Goal: Task Accomplishment & Management: Manage account settings

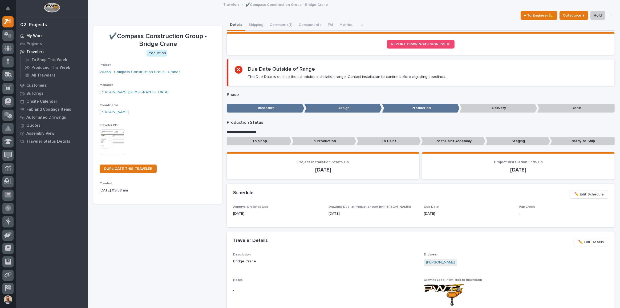
click at [41, 34] on p "My Work" at bounding box center [34, 36] width 16 height 5
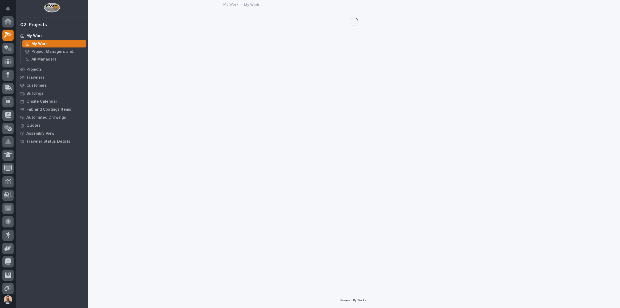
scroll to position [13, 0]
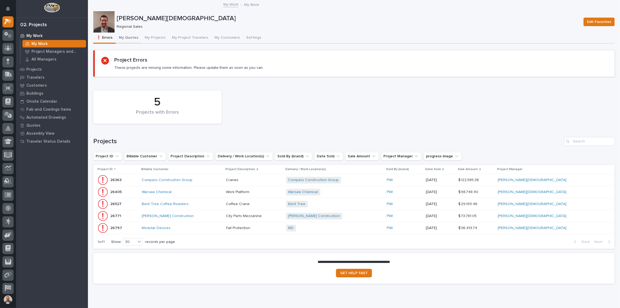
click at [132, 37] on button "My Quotes" at bounding box center [129, 38] width 26 height 11
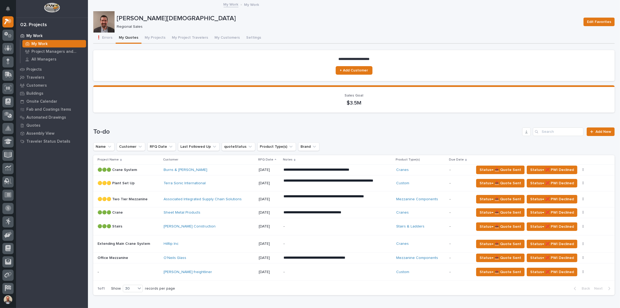
click at [298, 273] on div "-" at bounding box center [330, 272] width 93 height 12
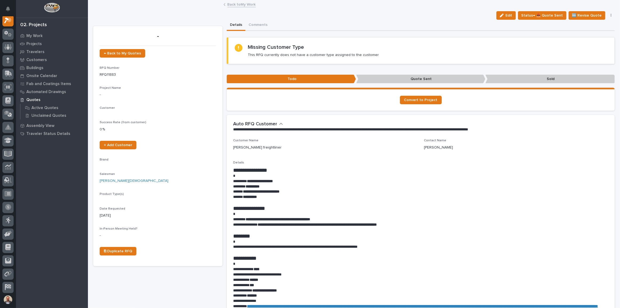
scroll to position [13, 0]
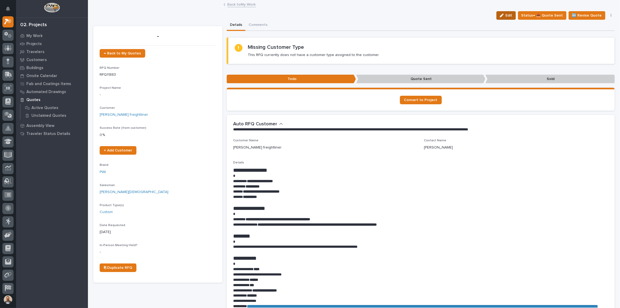
click at [504, 16] on icon "button" at bounding box center [502, 16] width 4 height 4
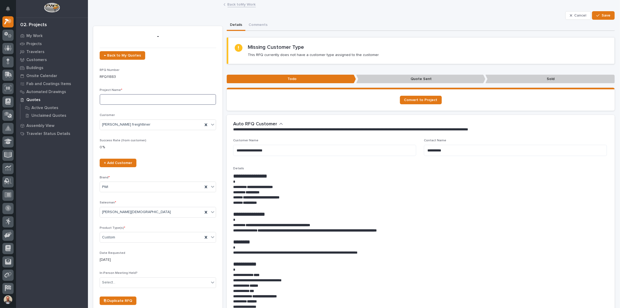
click at [161, 96] on input at bounding box center [158, 99] width 116 height 11
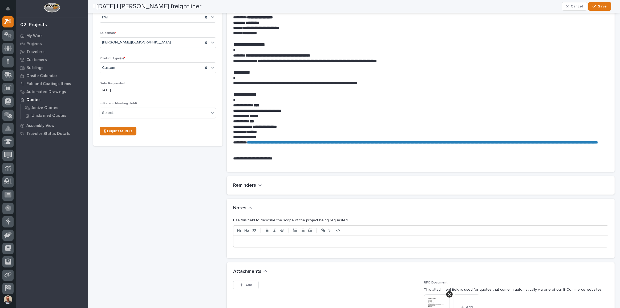
type input "Gantry Crane"
click at [169, 111] on div "Select..." at bounding box center [154, 112] width 109 height 9
click at [165, 130] on div "No" at bounding box center [157, 131] width 115 height 9
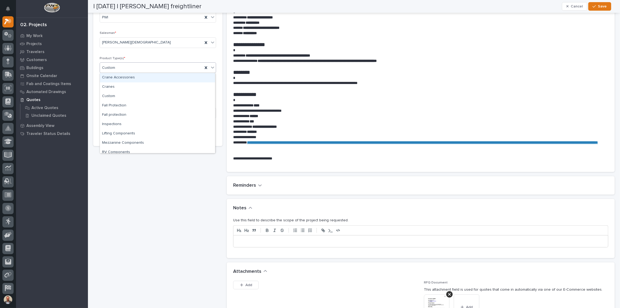
click at [212, 69] on icon at bounding box center [212, 67] width 5 height 5
click at [171, 90] on div "Cranes" at bounding box center [157, 86] width 115 height 9
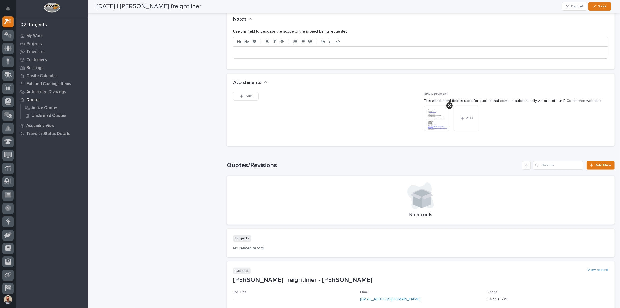
scroll to position [315, 0]
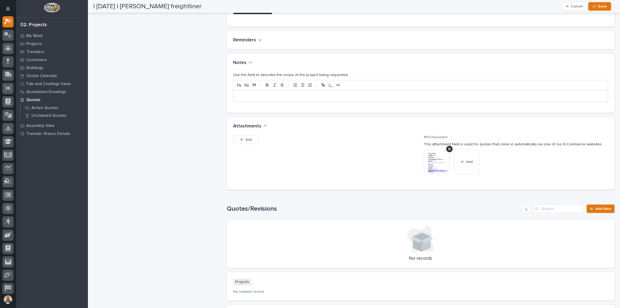
click at [295, 95] on p at bounding box center [420, 95] width 367 height 5
click at [599, 8] on span "Save" at bounding box center [602, 6] width 9 height 5
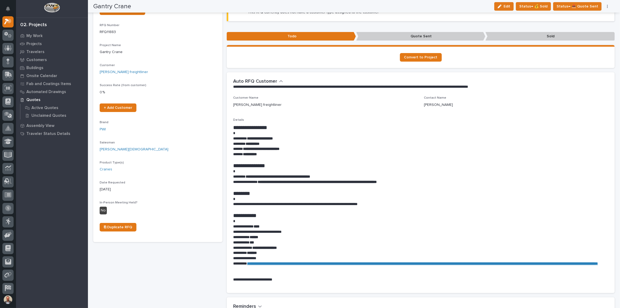
scroll to position [0, 0]
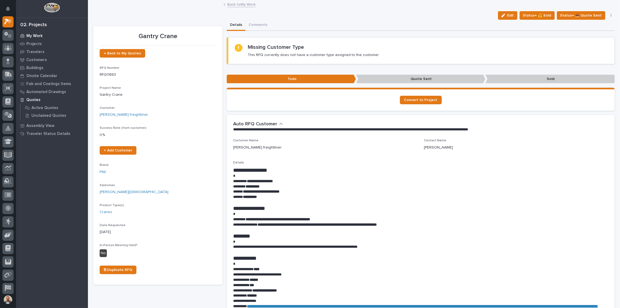
click at [33, 34] on p "My Work" at bounding box center [34, 36] width 16 height 5
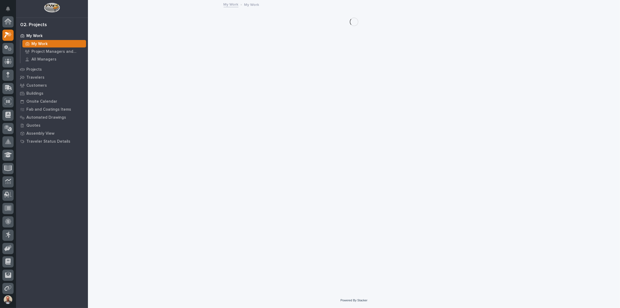
scroll to position [13, 0]
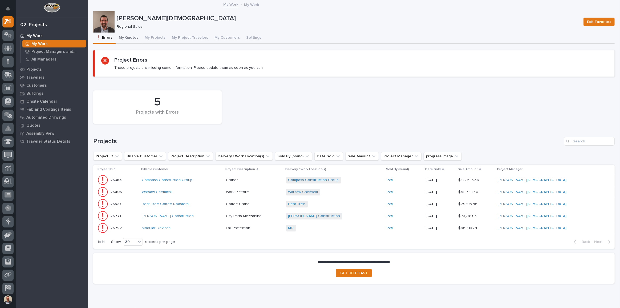
click at [125, 35] on button "My Quotes" at bounding box center [129, 38] width 26 height 11
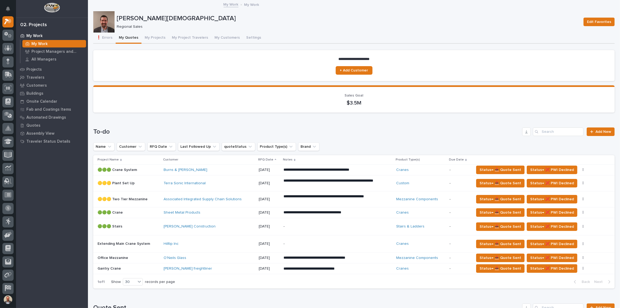
click at [290, 241] on p "-" at bounding box center [330, 243] width 93 height 5
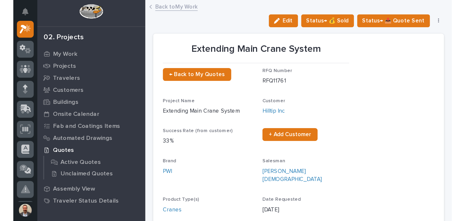
scroll to position [13, 0]
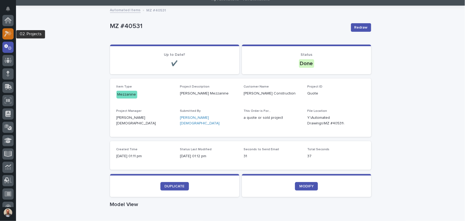
click at [10, 32] on icon at bounding box center [9, 32] width 5 height 5
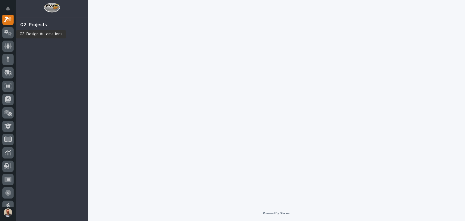
scroll to position [13, 0]
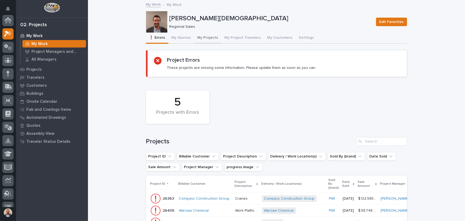
click at [198, 33] on button "My Projects" at bounding box center [207, 38] width 27 height 11
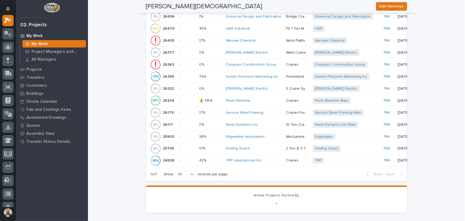
scroll to position [315, 0]
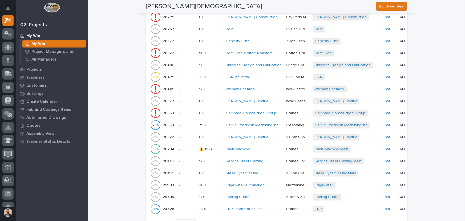
click at [261, 75] on div "H&R Industrial" at bounding box center [254, 77] width 56 height 5
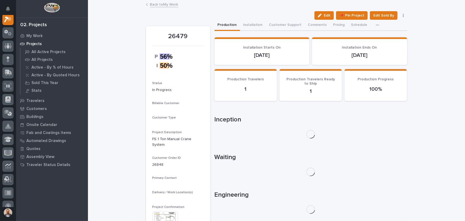
scroll to position [13, 0]
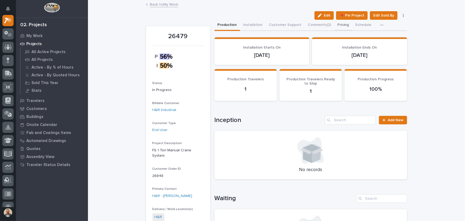
click at [338, 26] on button "Pricing" at bounding box center [344, 25] width 18 height 11
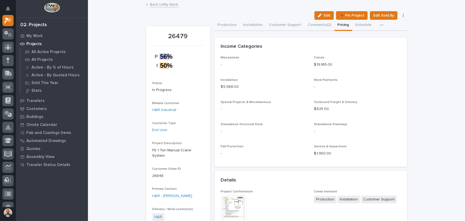
click at [377, 23] on button "button" at bounding box center [383, 25] width 12 height 11
click at [366, 40] on button "Hours" at bounding box center [363, 39] width 35 height 9
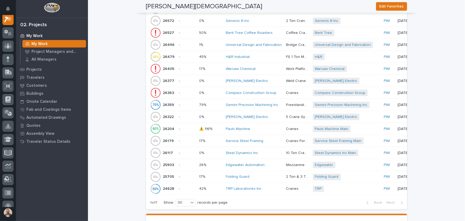
scroll to position [339, 0]
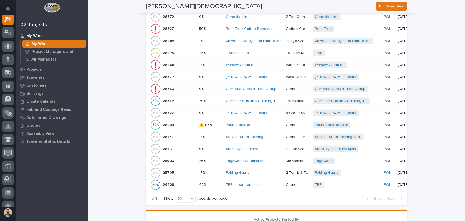
click at [273, 123] on div "Pauls Machine" at bounding box center [254, 125] width 56 height 5
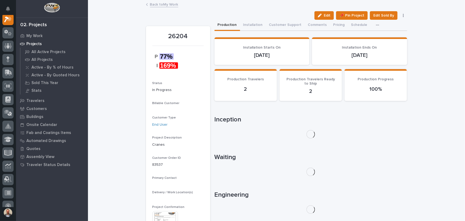
scroll to position [13, 0]
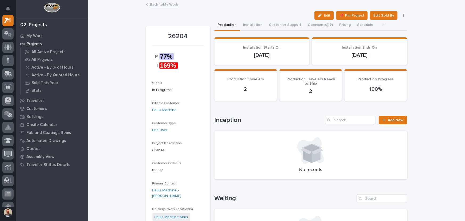
click at [382, 26] on div "button" at bounding box center [384, 25] width 5 height 4
click at [370, 39] on button "Hours" at bounding box center [365, 39] width 35 height 9
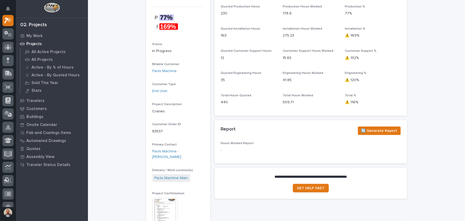
scroll to position [48, 0]
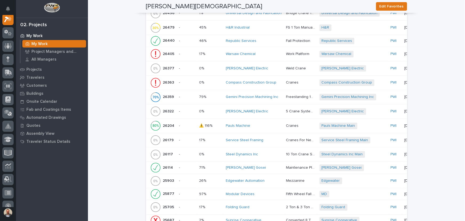
scroll to position [775, 0]
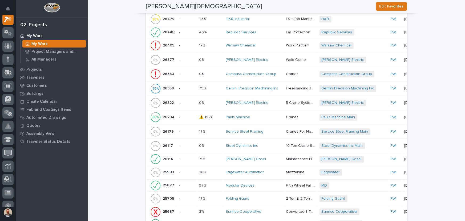
click at [268, 33] on div "Republic Services" at bounding box center [254, 32] width 56 height 5
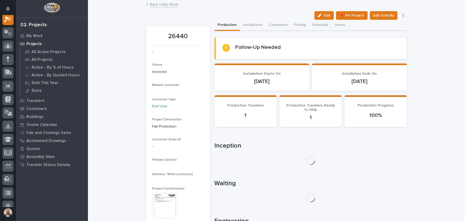
scroll to position [13, 0]
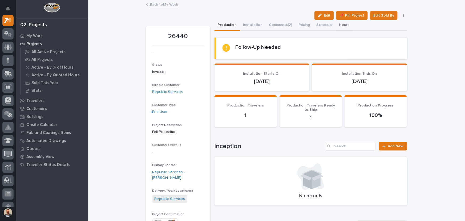
click at [340, 24] on button "Hours" at bounding box center [344, 25] width 17 height 11
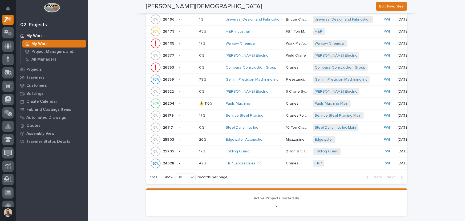
scroll to position [363, 0]
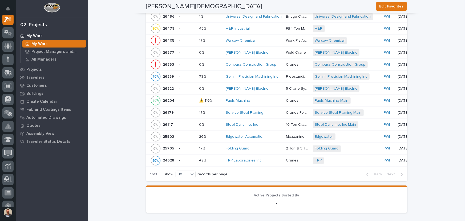
click at [288, 73] on p "Freestanding 10 Ton Crane System" at bounding box center [297, 76] width 23 height 6
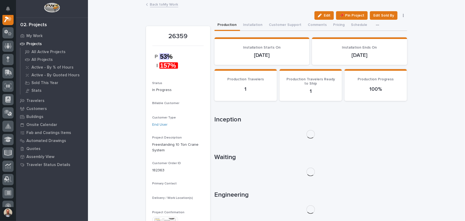
scroll to position [13, 0]
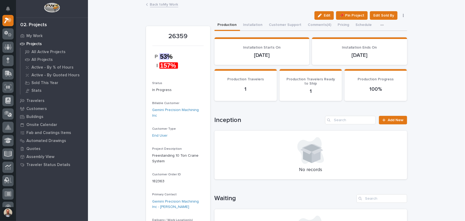
click at [381, 26] on icon "button" at bounding box center [382, 25] width 3 height 4
click at [361, 38] on button "Hours" at bounding box center [363, 39] width 35 height 9
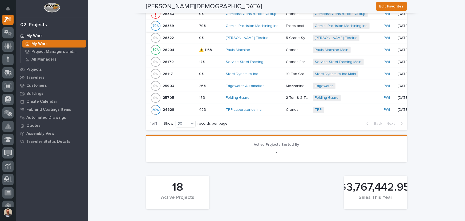
scroll to position [412, 0]
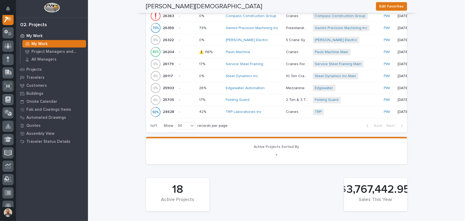
click at [301, 110] on p at bounding box center [297, 112] width 22 height 5
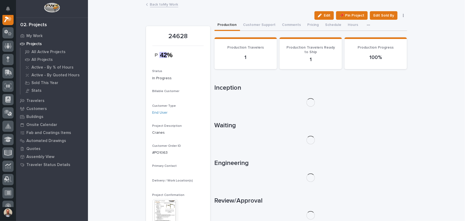
scroll to position [13, 0]
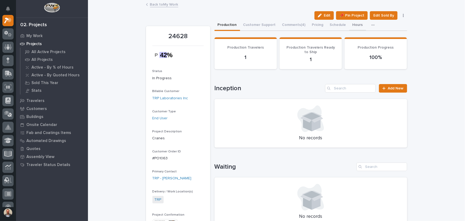
click at [351, 23] on button "Hours" at bounding box center [357, 25] width 17 height 11
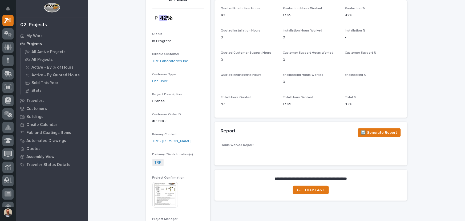
scroll to position [145, 0]
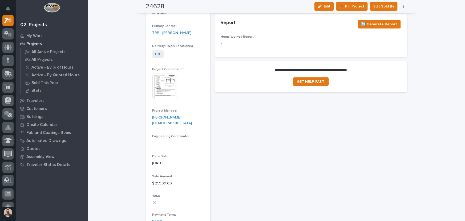
click at [154, 79] on img at bounding box center [165, 87] width 26 height 26
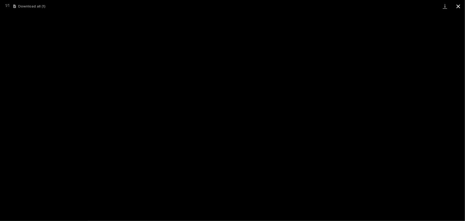
click at [459, 4] on button "Close gallery" at bounding box center [458, 6] width 13 height 13
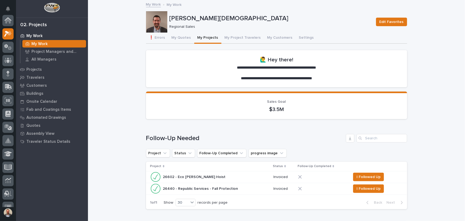
scroll to position [14, 0]
